Goal: Transaction & Acquisition: Subscribe to service/newsletter

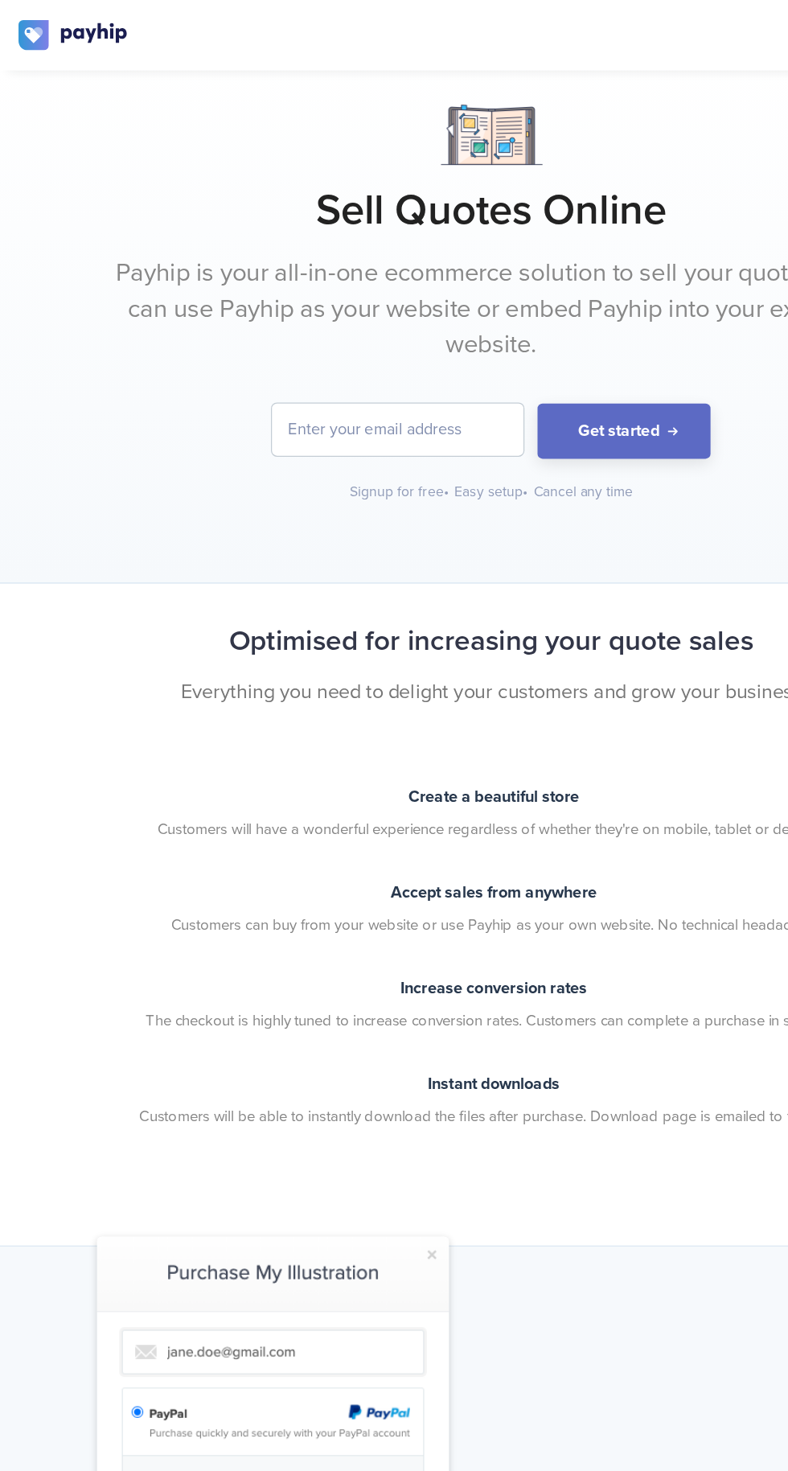
scroll to position [12, 0]
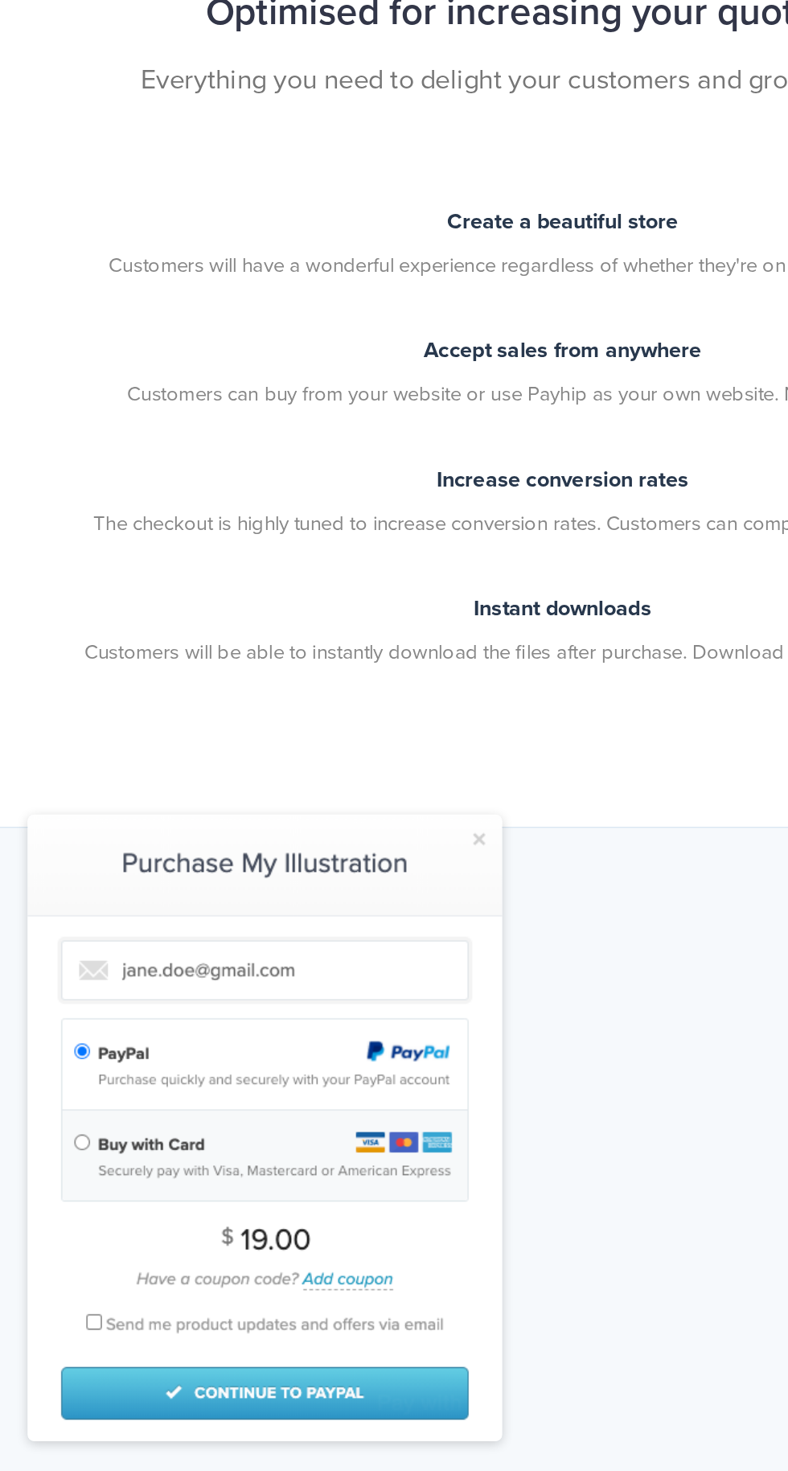
click at [344, 1007] on img at bounding box center [220, 1176] width 282 height 372
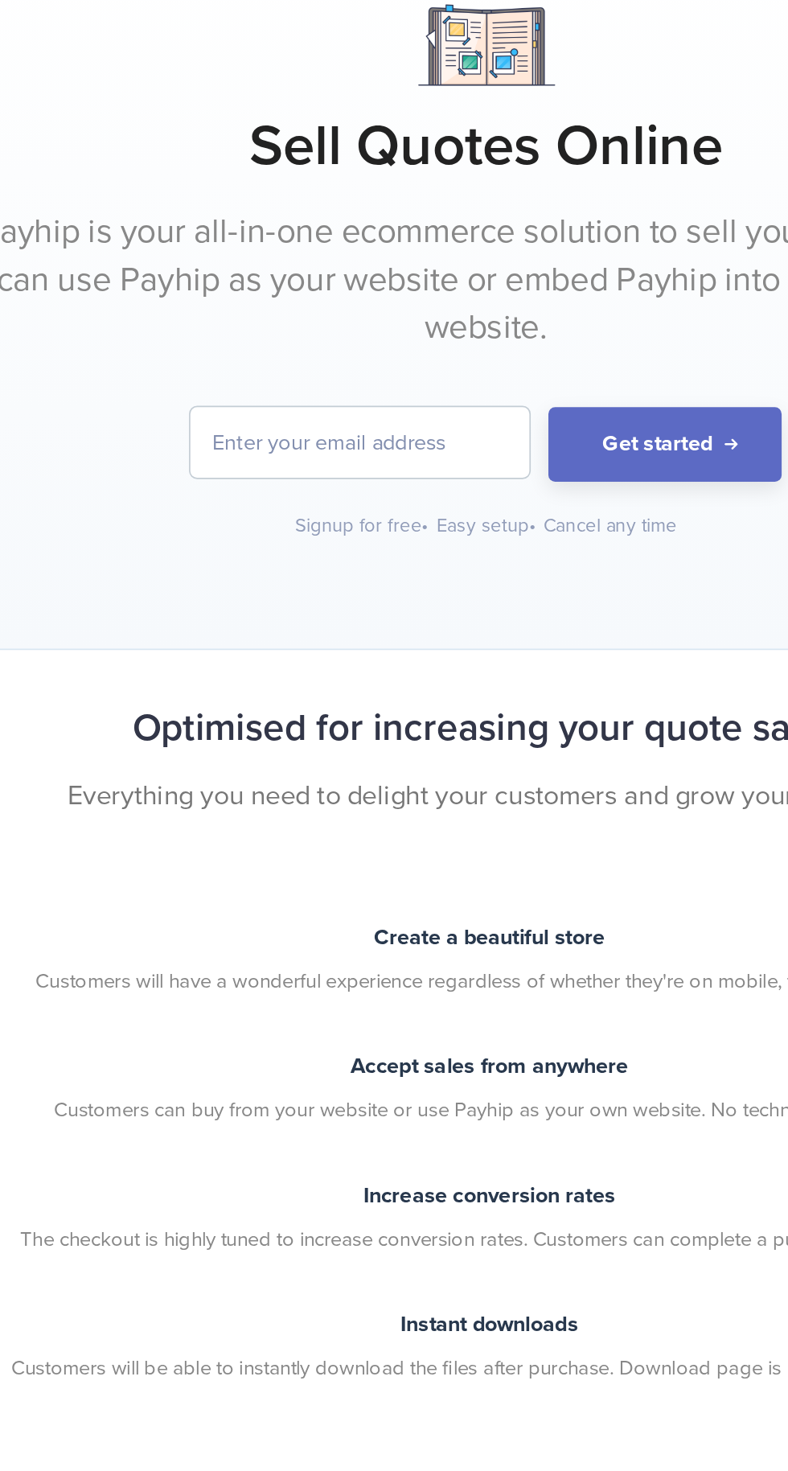
click at [339, 340] on input "email" at bounding box center [319, 344] width 201 height 42
type input "p"
type input "[EMAIL_ADDRESS][DOMAIN_NAME]"
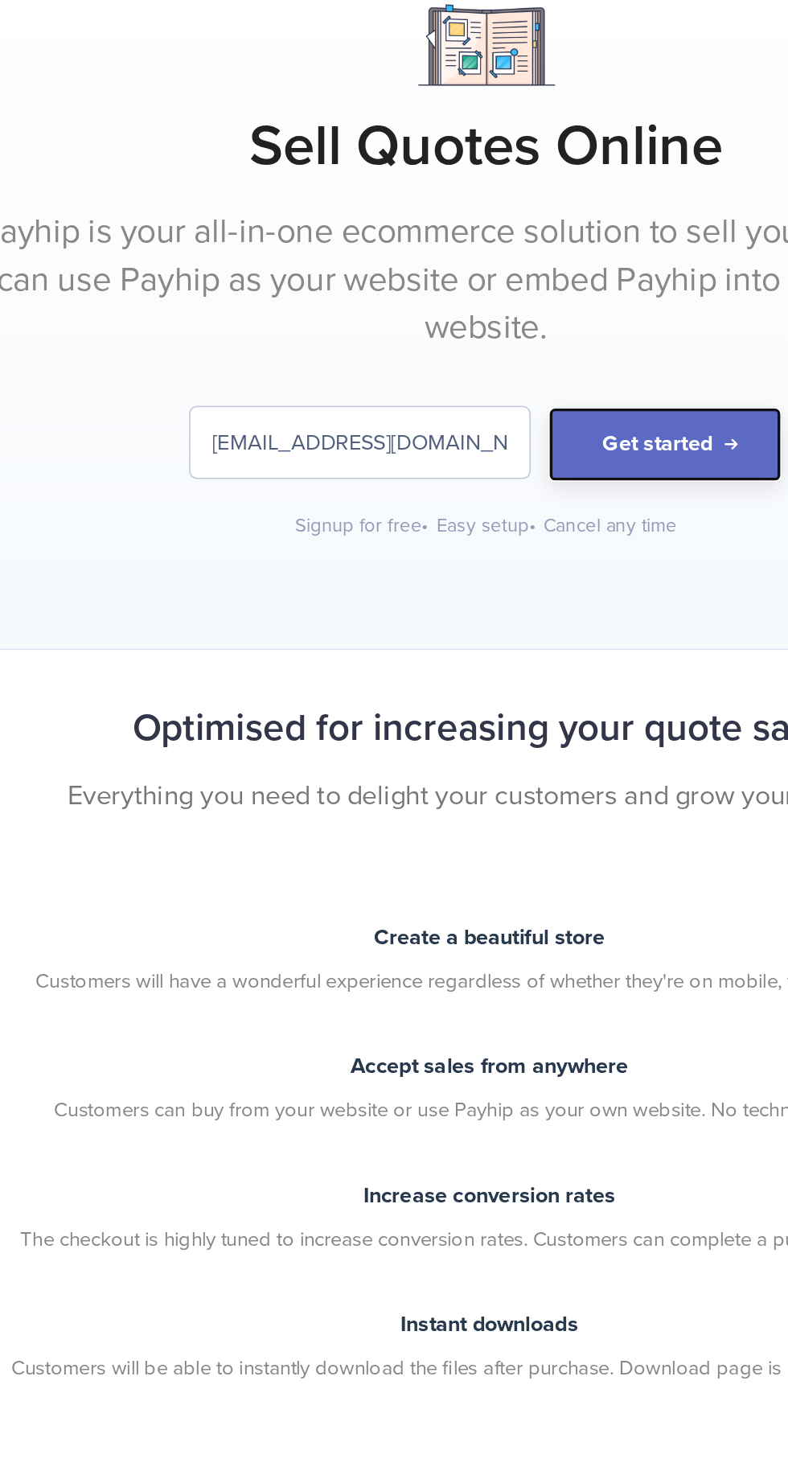
click at [512, 339] on button "Get started" at bounding box center [500, 345] width 138 height 44
